Goal: Information Seeking & Learning: Learn about a topic

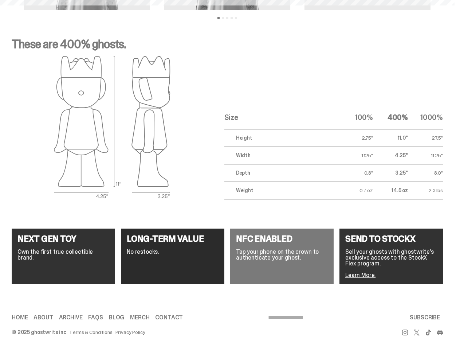
scroll to position [29, 0]
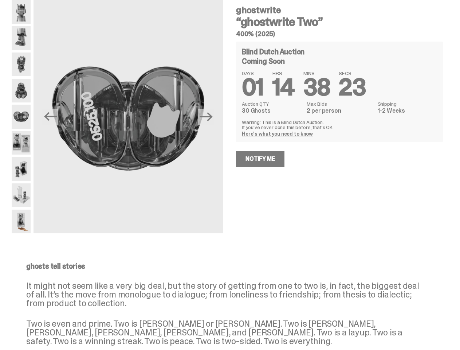
click at [230, 160] on div "ghostwrite “ghostwrite Two” 400% (2025) Blind Dutch Auction Coming Soon DAYS 01…" at bounding box center [335, 116] width 216 height 233
click at [132, 117] on img at bounding box center [128, 118] width 189 height 237
click at [56, 117] on icon "Previous" at bounding box center [50, 116] width 13 height 9
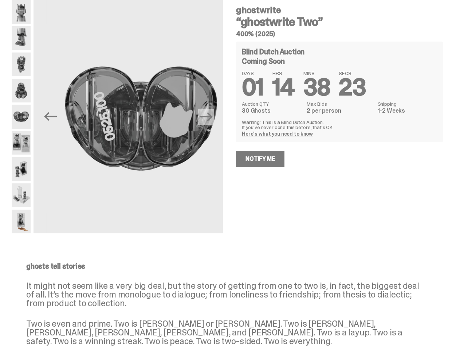
click at [209, 117] on icon "Next" at bounding box center [206, 116] width 13 height 9
click at [0, 13] on div "ghostwrite “ghostwrite Two” 400% (2025) Previous Next ghostwrite “ghostwrite Tw…" at bounding box center [227, 124] width 454 height 248
click at [278, 134] on link "Here's what you need to know" at bounding box center [277, 133] width 71 height 7
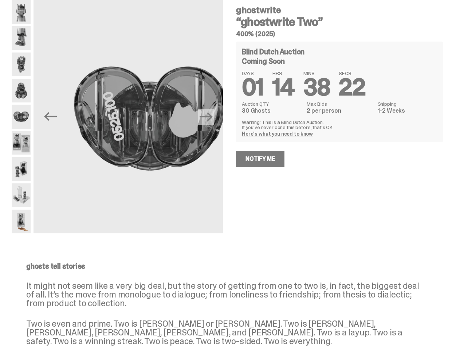
click at [0, 0] on div "How does a Blind Dutch Auction work? It’s easy: just bid the most you’re willin…" at bounding box center [0, 0] width 0 height 0
